Goal: Connect with others: Connect with others

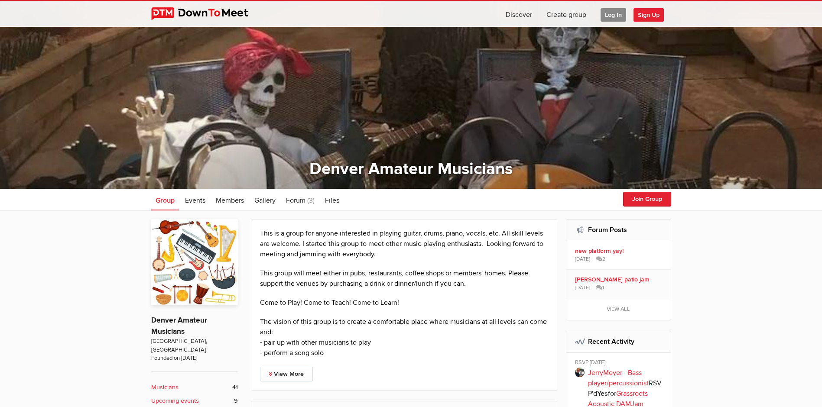
scroll to position [43, 0]
click at [634, 199] on button "Join Group" at bounding box center [647, 199] width 48 height 15
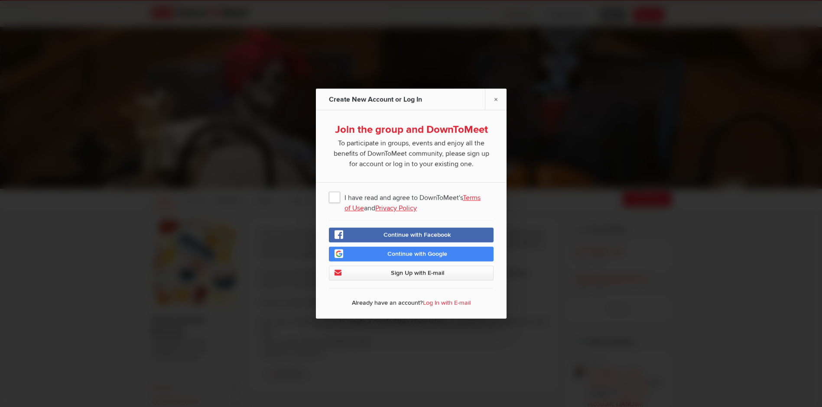
click at [334, 193] on span "I have read and agree to DownToMeet's Terms of Use and Privacy Policy" at bounding box center [411, 197] width 165 height 16
click at [0, 0] on input "I have read and agree to DownToMeet's Terms of Use and Privacy Policy" at bounding box center [0, 0] width 0 height 0
click at [393, 278] on link "Sign Up with E-mail" at bounding box center [411, 273] width 165 height 15
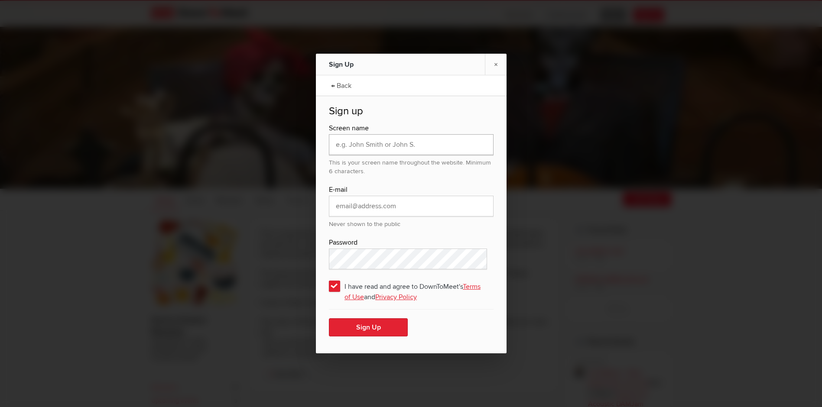
click at [349, 146] on input "text" at bounding box center [411, 144] width 165 height 21
type input "SteveM"
click at [344, 206] on input "email" at bounding box center [411, 206] width 165 height 21
type input "sm12345sm@hotmail.com"
click at [358, 331] on button "Sign Up" at bounding box center [368, 327] width 79 height 18
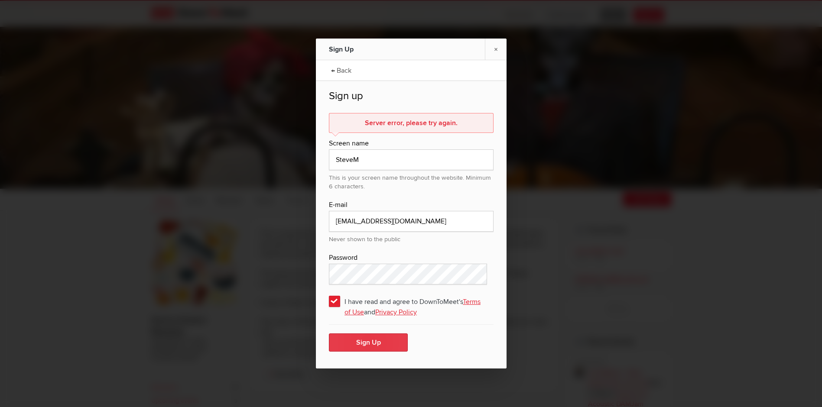
click at [373, 338] on button "Sign Up" at bounding box center [368, 343] width 79 height 18
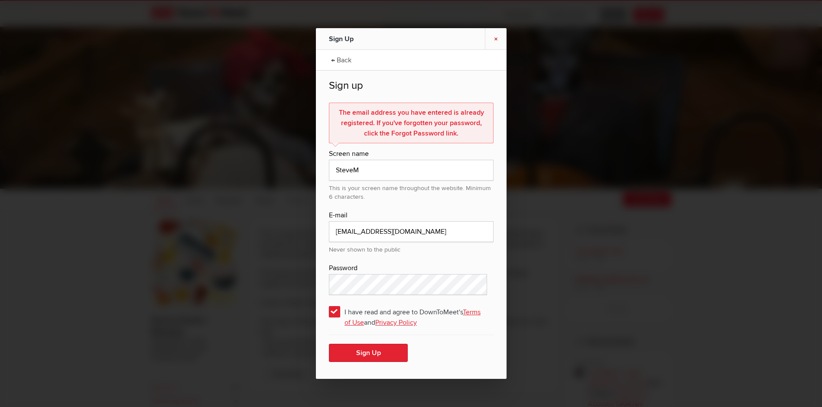
click at [494, 38] on link "×" at bounding box center [496, 38] width 22 height 21
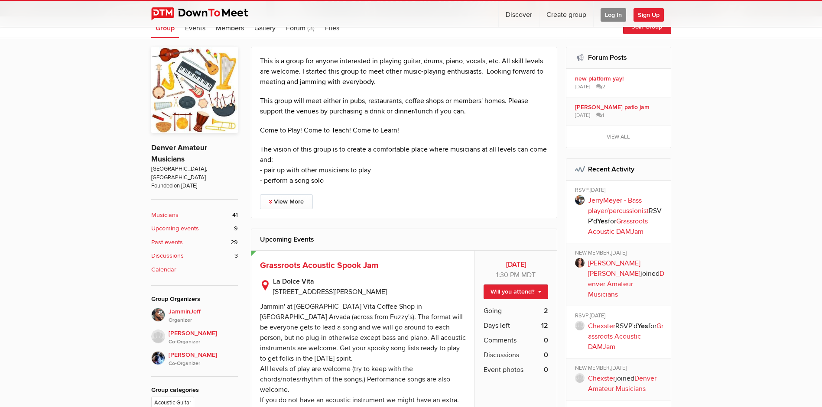
scroll to position [173, 0]
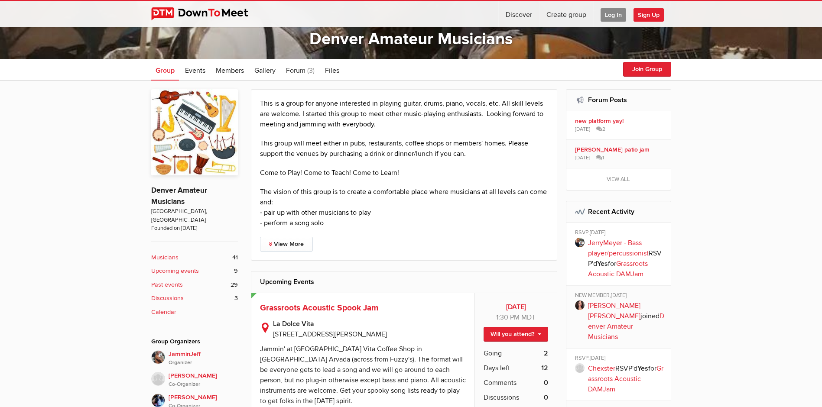
click at [169, 253] on b "Musicians" at bounding box center [164, 258] width 27 height 10
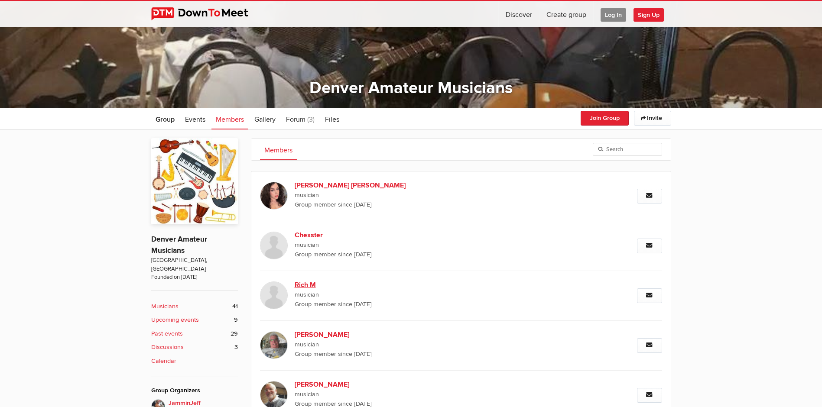
scroll to position [100, 0]
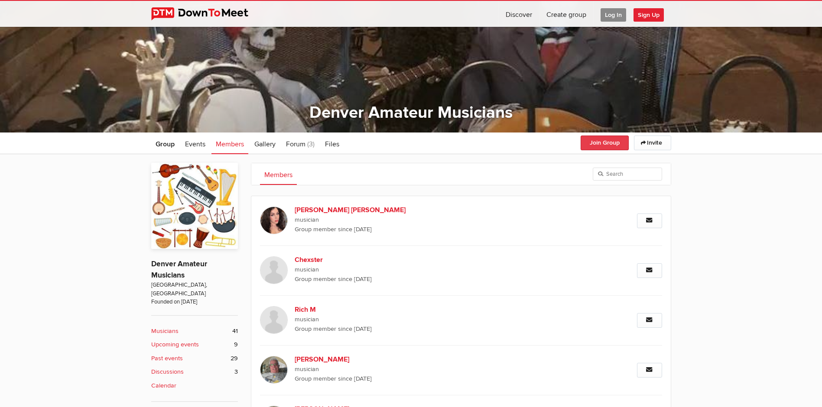
click at [594, 141] on button "Join Group" at bounding box center [605, 143] width 48 height 15
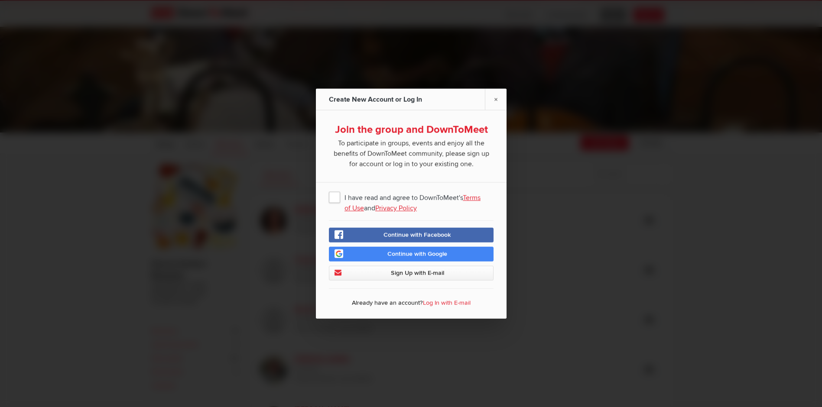
click at [332, 194] on span "I have read and agree to DownToMeet's Terms of Use and Privacy Policy" at bounding box center [411, 197] width 165 height 16
click at [0, 0] on input "I have read and agree to DownToMeet's Terms of Use and Privacy Policy" at bounding box center [0, 0] width 0 height 0
click at [395, 272] on span "Sign Up with E-mail" at bounding box center [416, 272] width 53 height 7
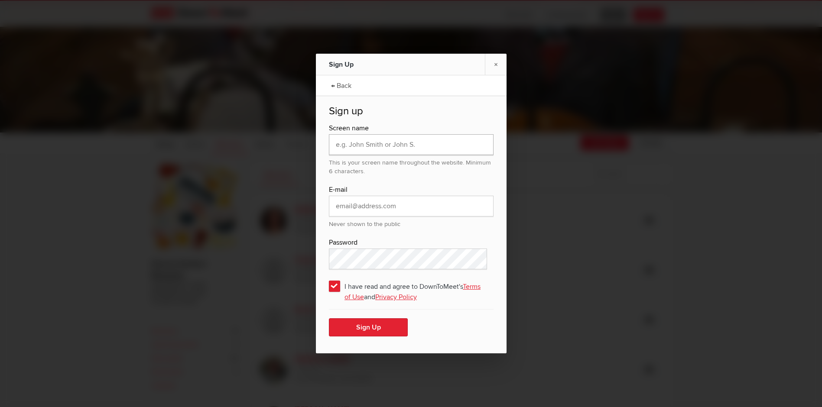
click at [351, 145] on input "text" at bounding box center [411, 144] width 165 height 21
type input "SteveM"
click at [350, 208] on input "email" at bounding box center [411, 206] width 165 height 21
type input "sm12345sm@hotmail.com"
click at [384, 320] on button "Sign Up" at bounding box center [368, 327] width 79 height 18
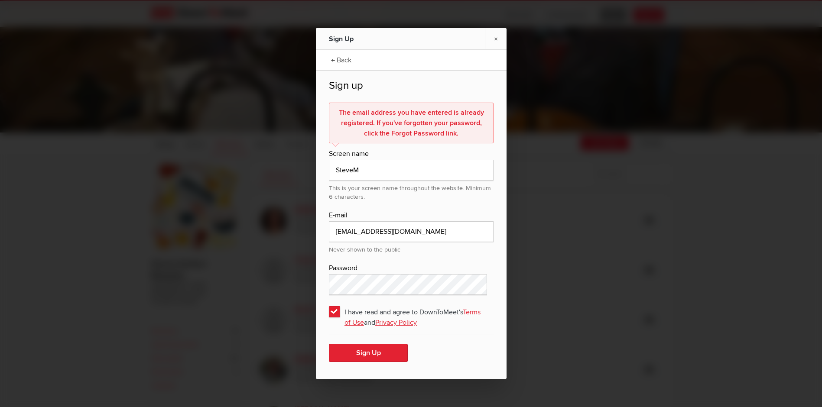
click at [375, 320] on link "Terms of Use" at bounding box center [412, 317] width 136 height 19
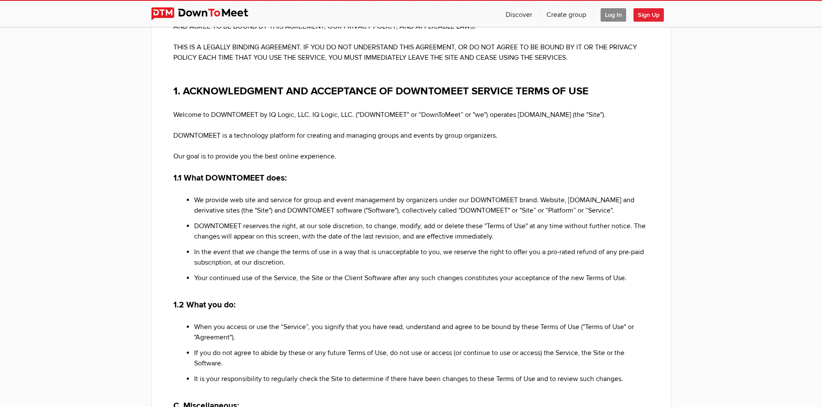
scroll to position [260, 0]
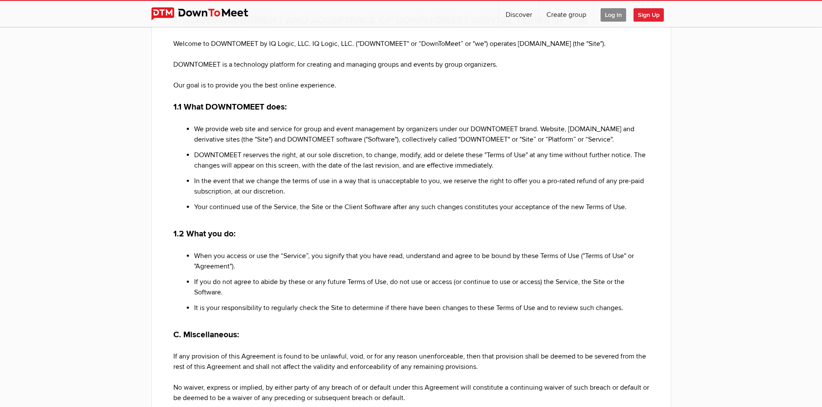
click at [614, 15] on span "Log In" at bounding box center [614, 14] width 26 height 13
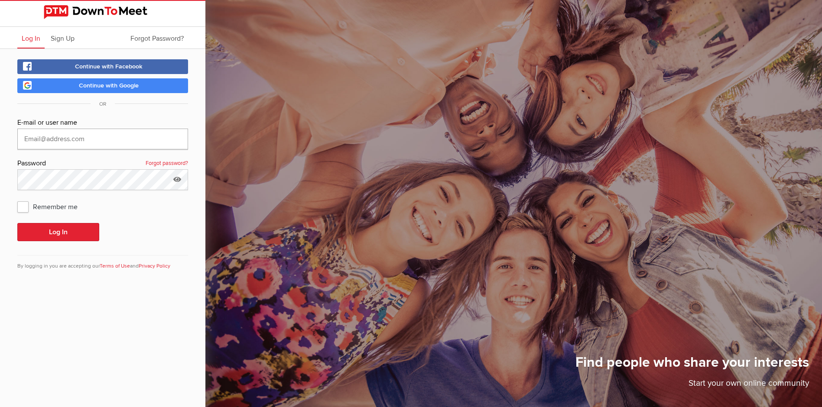
click at [53, 134] on input "text" at bounding box center [102, 139] width 171 height 21
type input "sm12345sm@hotmail.com"
click at [172, 160] on link "Forgot password?" at bounding box center [167, 163] width 42 height 11
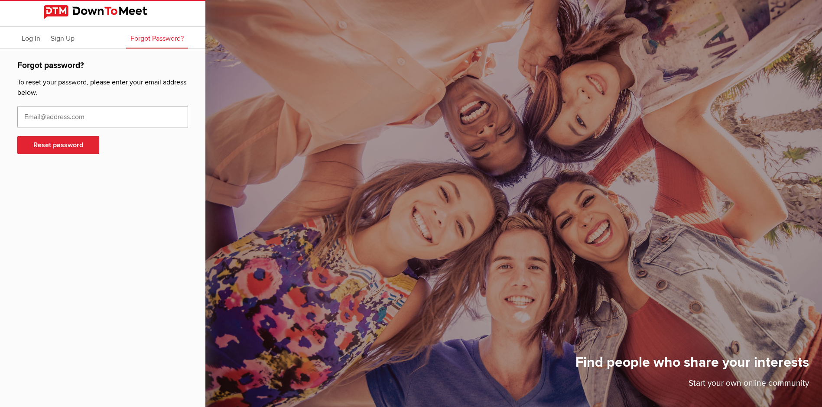
click at [33, 119] on input "text" at bounding box center [102, 117] width 171 height 21
type input "sm12345sm@hotmail.com"
click at [77, 147] on button "Reset password" at bounding box center [58, 145] width 82 height 18
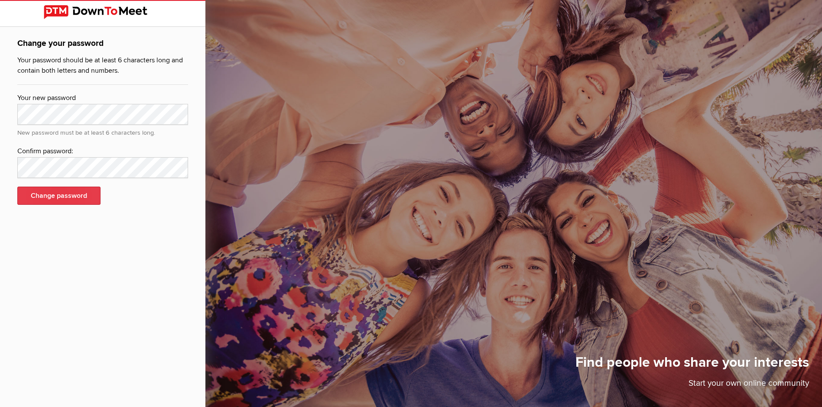
click at [42, 192] on button "Change password" at bounding box center [58, 196] width 83 height 18
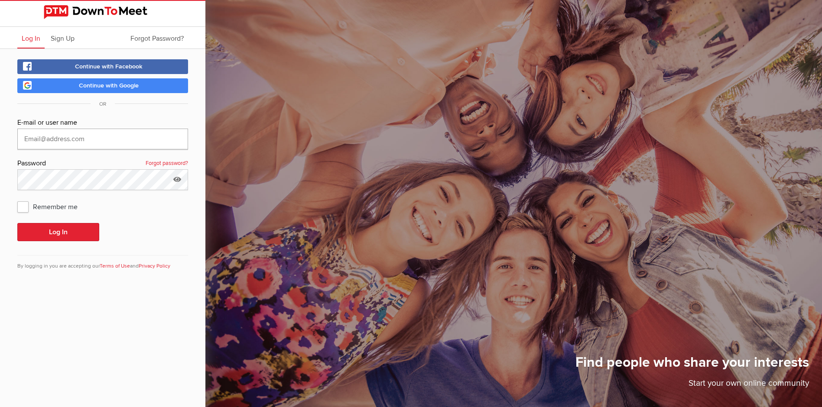
click at [41, 145] on input "text" at bounding box center [102, 139] width 171 height 21
click at [48, 135] on input "text" at bounding box center [102, 139] width 171 height 21
type input "sm12345sm@hotmail.com"
click at [22, 204] on span "Remember me" at bounding box center [51, 207] width 69 height 16
click at [17, 199] on input "Remember me" at bounding box center [17, 198] width 0 height 0
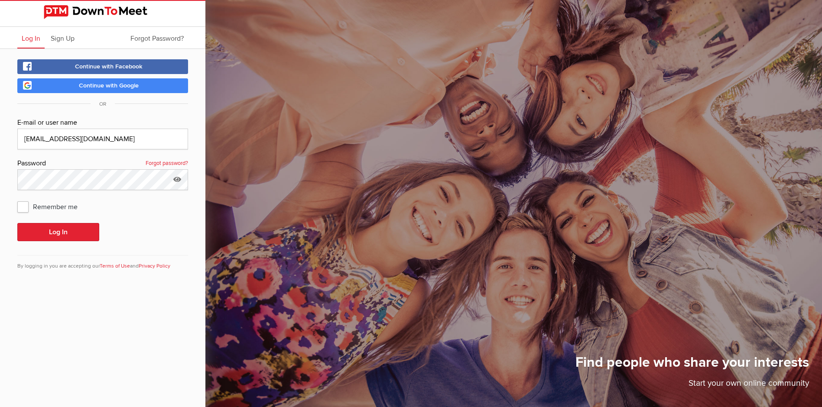
checkbox input "true"
click at [56, 234] on button "Log In" at bounding box center [58, 232] width 82 height 18
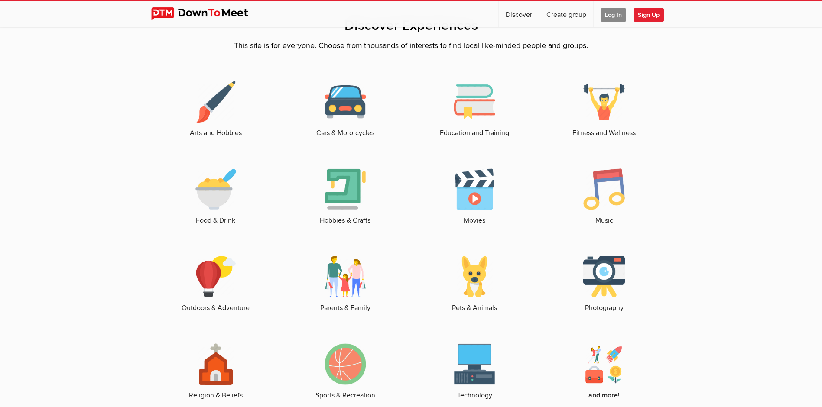
scroll to position [1257, 0]
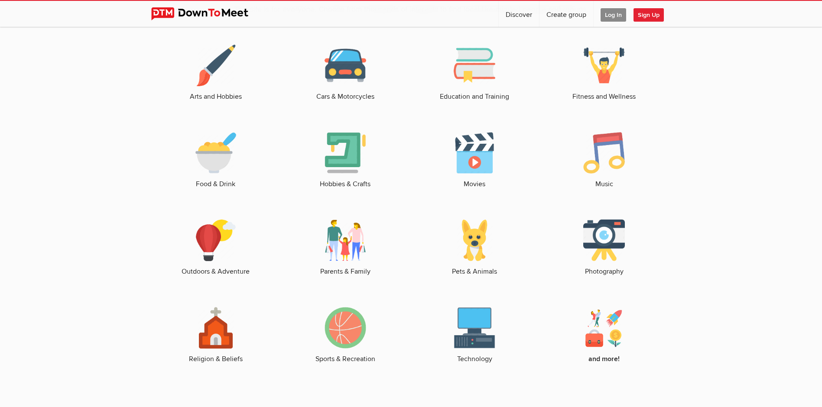
click at [348, 143] on img at bounding box center [346, 153] width 42 height 42
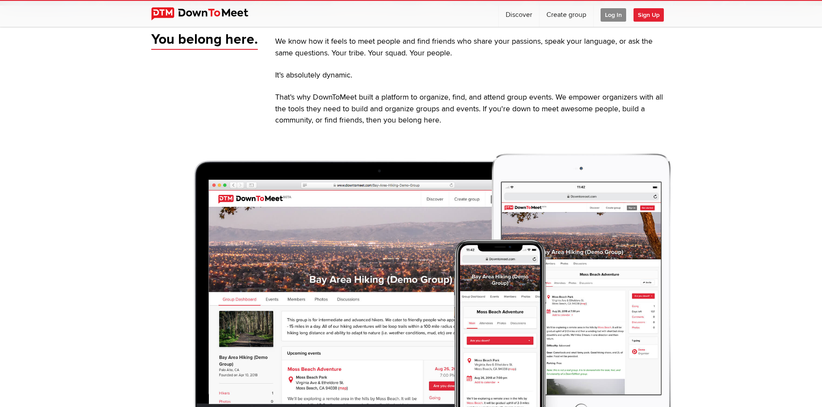
scroll to position [303, 0]
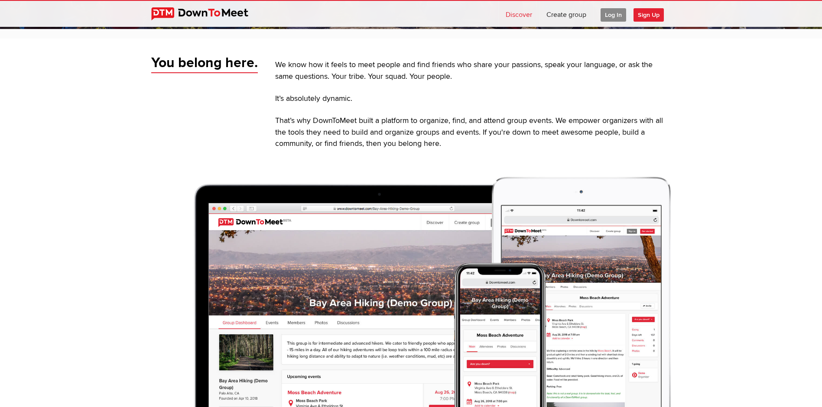
click at [502, 16] on link "Discover" at bounding box center [519, 14] width 40 height 26
select select "null"
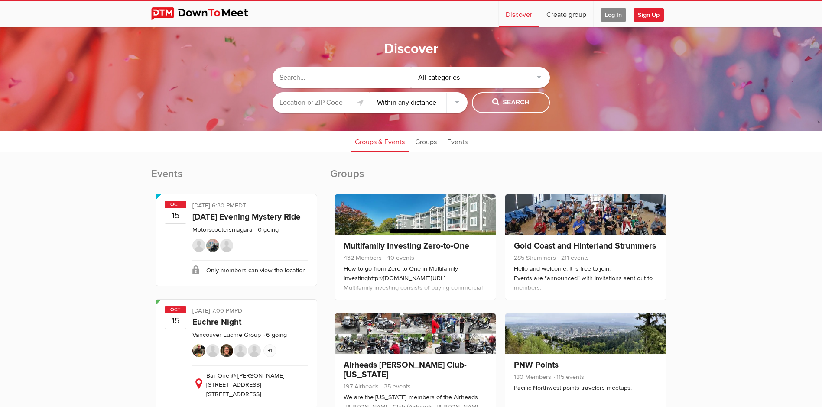
click at [539, 78] on div "All categories" at bounding box center [480, 77] width 139 height 21
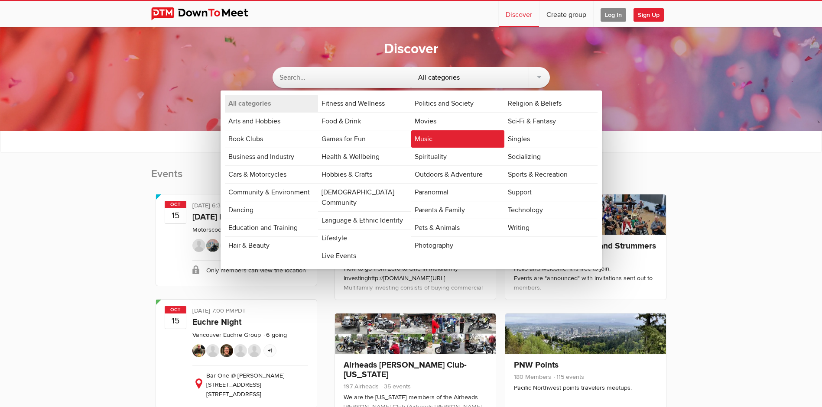
click at [422, 134] on link "Music" at bounding box center [457, 138] width 93 height 17
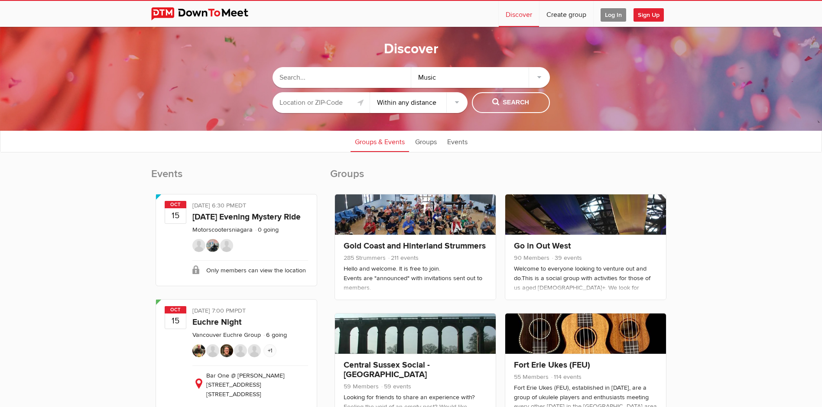
click at [312, 102] on input "text" at bounding box center [321, 102] width 97 height 21
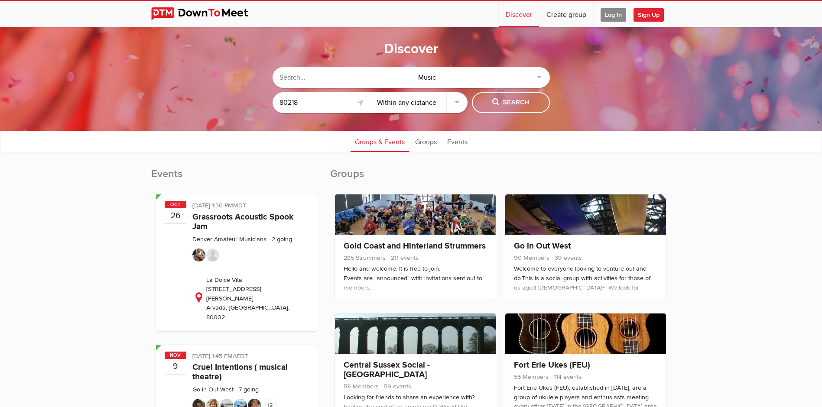
type input "[GEOGRAPHIC_DATA], [GEOGRAPHIC_DATA]"
click at [505, 99] on span "Search" at bounding box center [510, 103] width 37 height 10
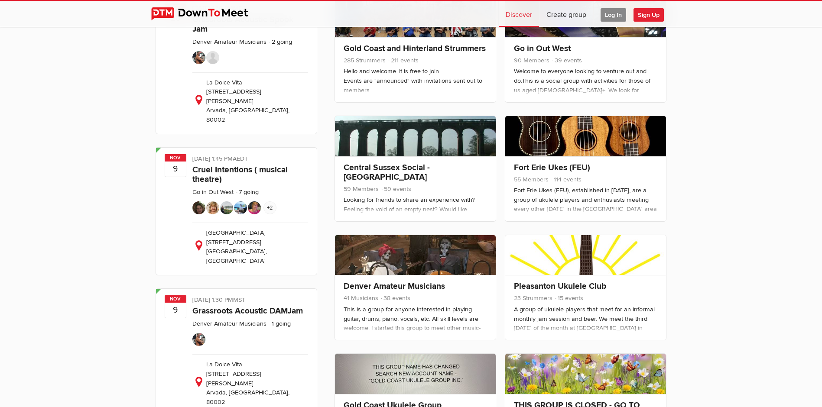
scroll to position [217, 0]
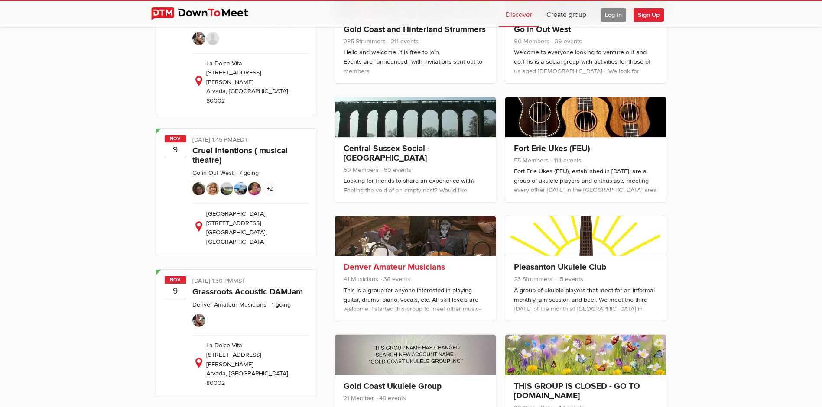
click at [429, 266] on link "Denver Amateur Musicians" at bounding box center [394, 267] width 101 height 10
